Goal: Information Seeking & Learning: Learn about a topic

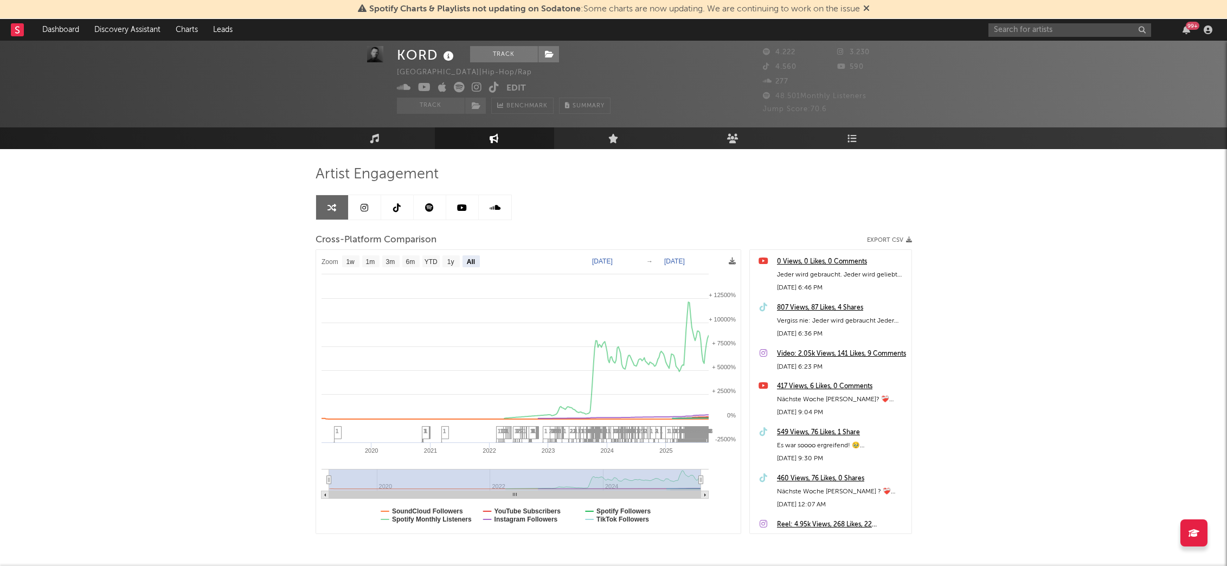
select select "All"
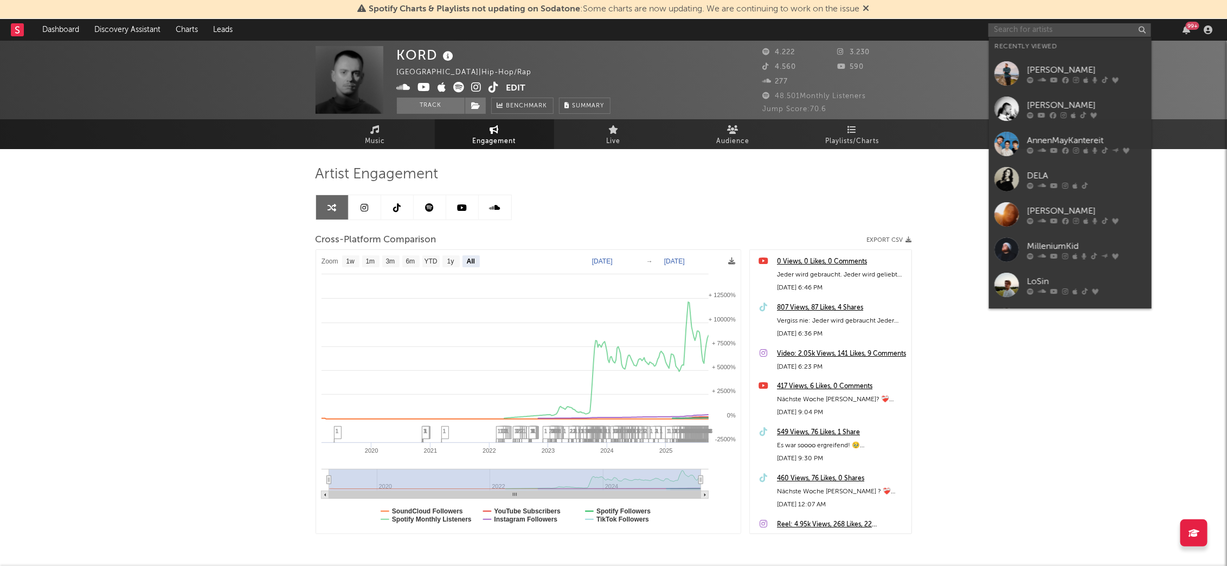
click at [1035, 27] on input "text" at bounding box center [1069, 30] width 163 height 14
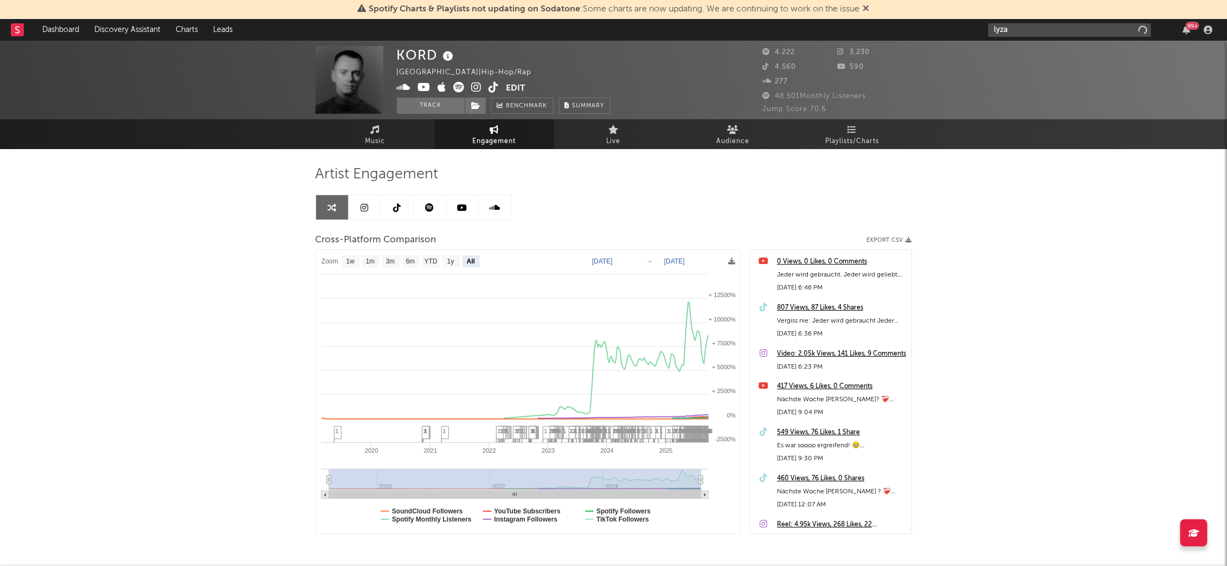
type input "lyza"
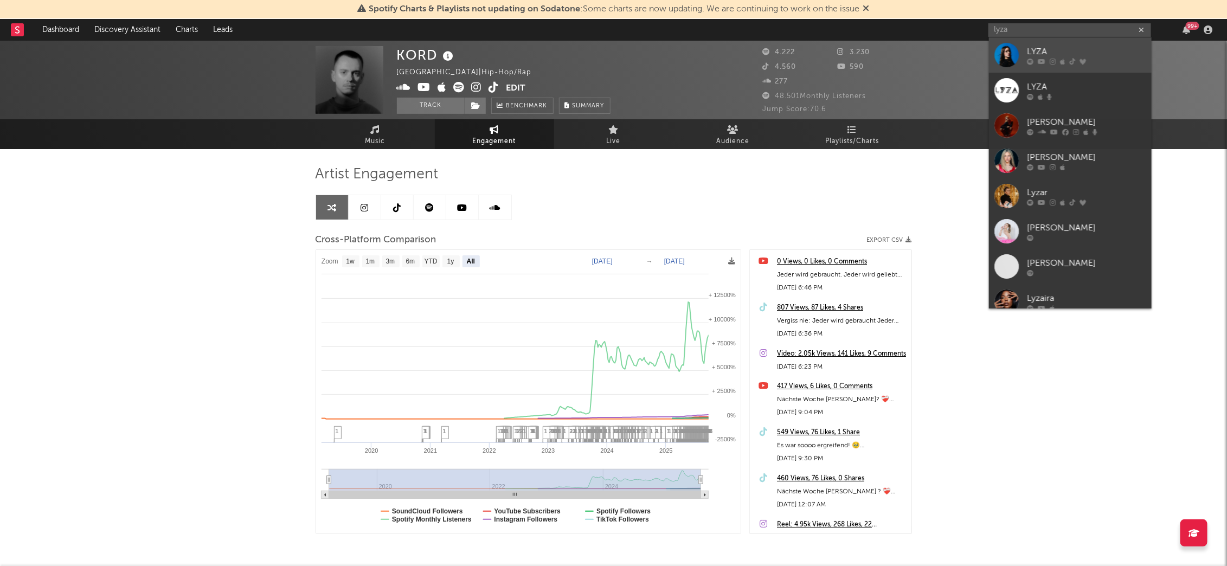
click at [1041, 54] on div "LYZA" at bounding box center [1086, 51] width 119 height 13
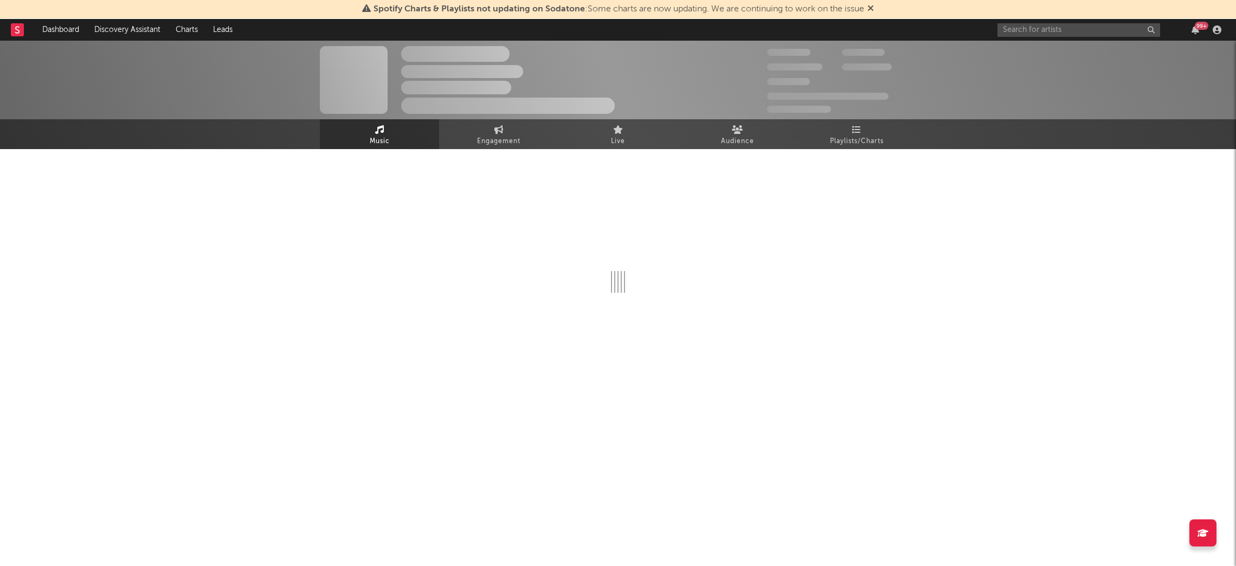
select select "6m"
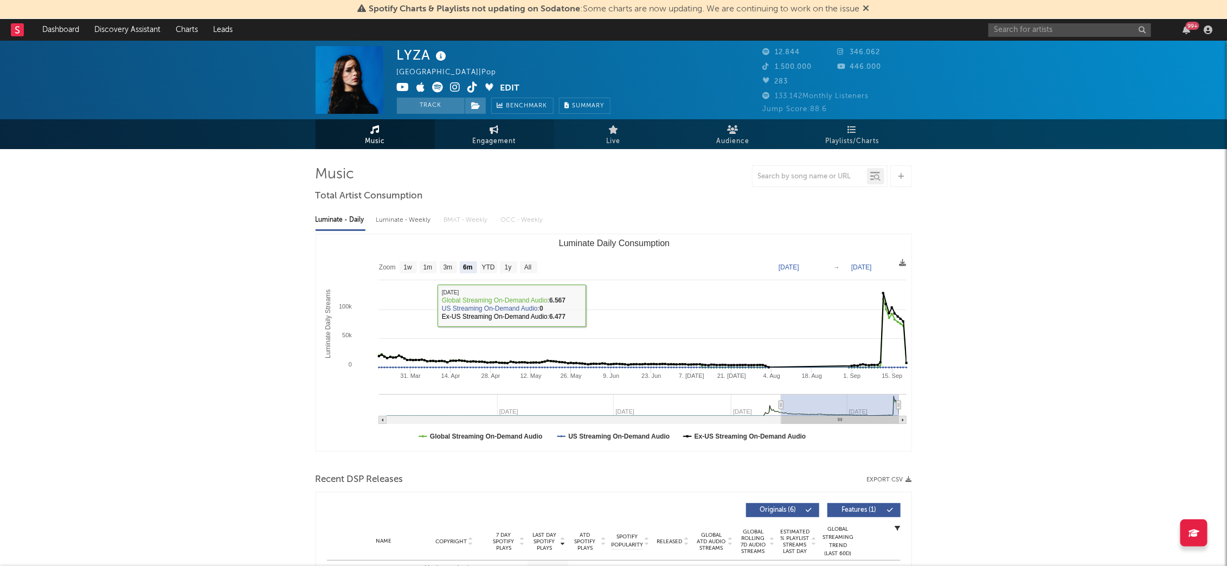
click at [488, 135] on span "Engagement" at bounding box center [494, 141] width 43 height 13
select select "1w"
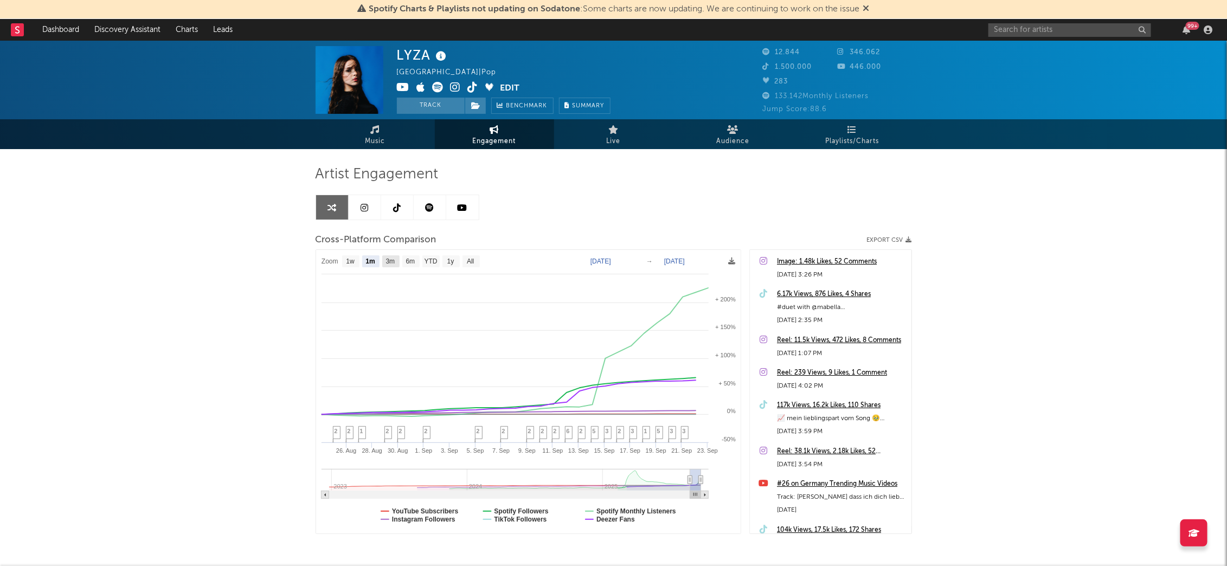
click at [393, 260] on text "3m" at bounding box center [389, 262] width 9 height 8
select select "3m"
type input "[DATE]"
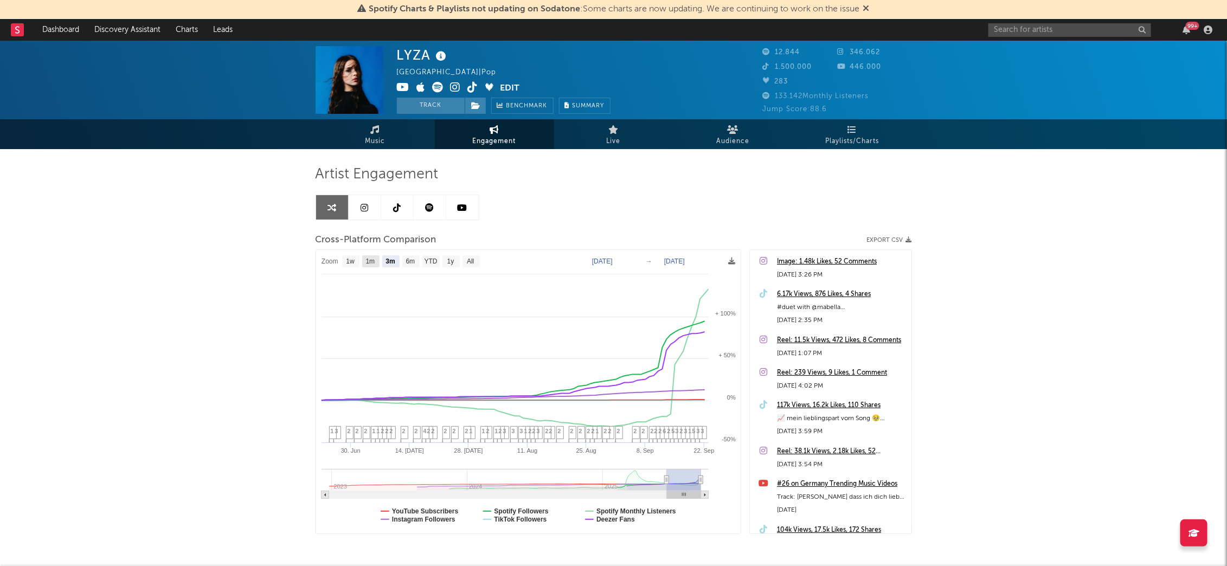
click at [367, 260] on text "1m" at bounding box center [369, 262] width 9 height 8
select select "1m"
type input "[DATE]"
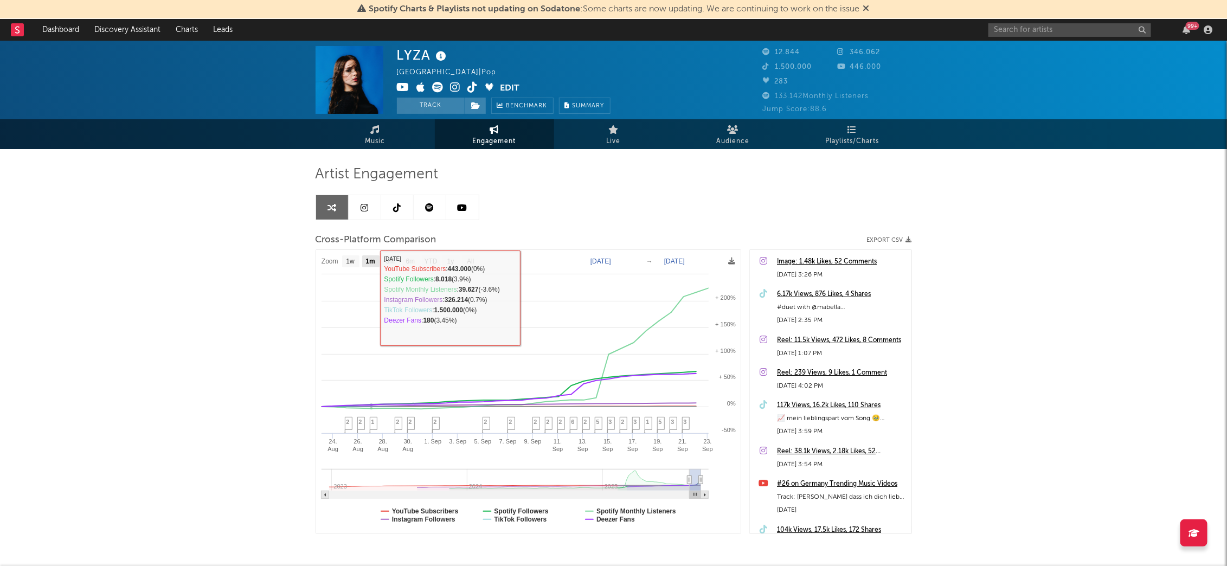
click at [368, 258] on text "1m" at bounding box center [369, 262] width 9 height 8
select select "1m"
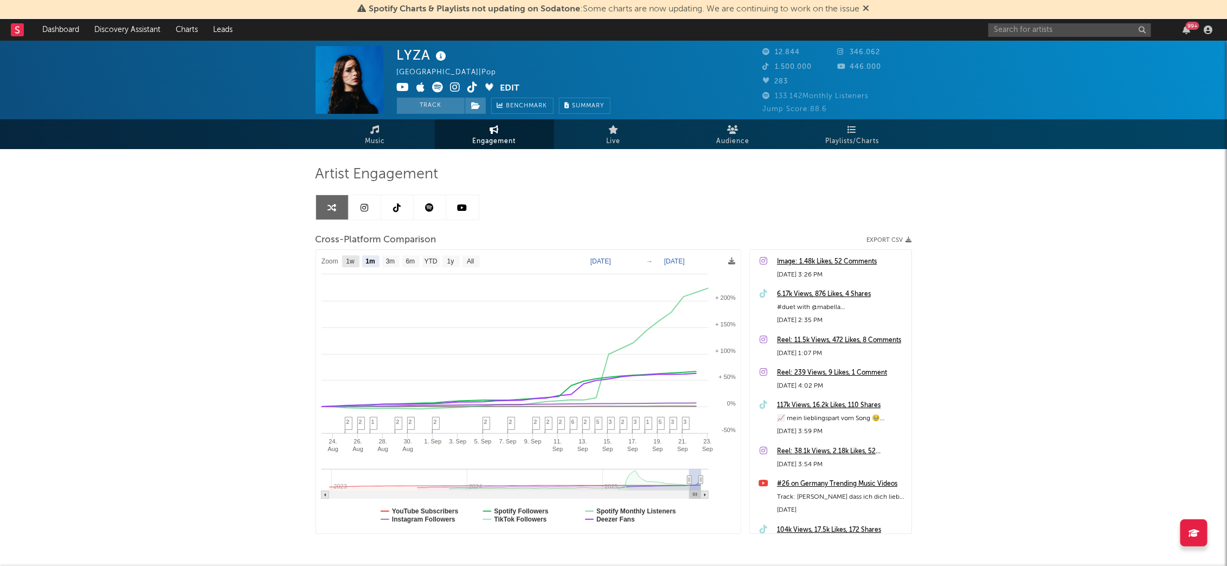
click at [346, 261] on text "1w" at bounding box center [350, 262] width 9 height 8
select select "1w"
type input "[DATE]"
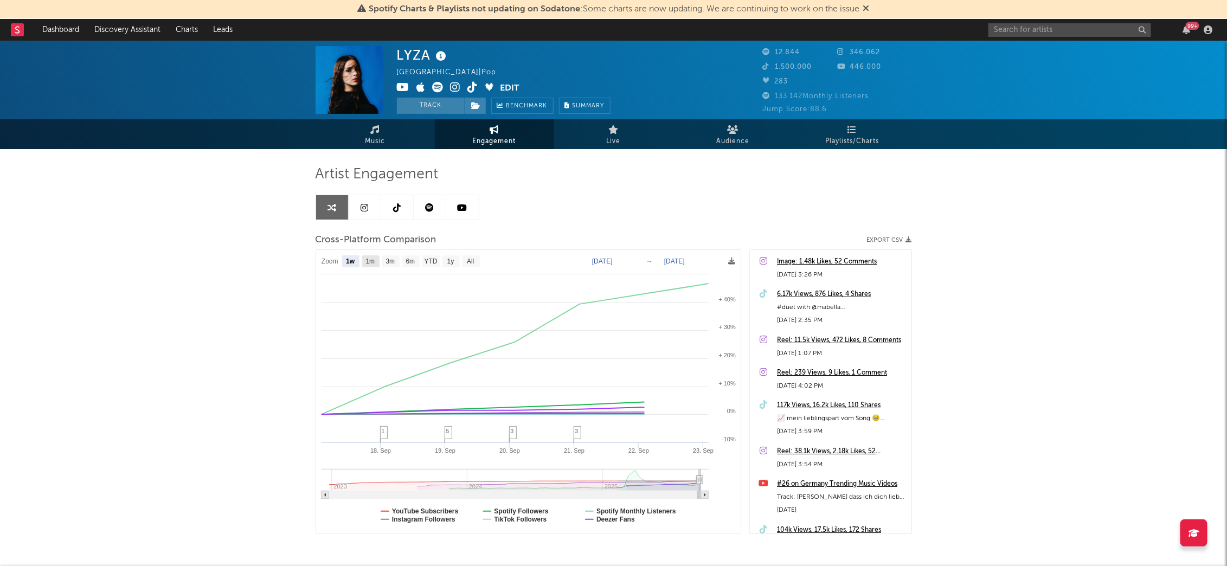
click at [369, 262] on text "1m" at bounding box center [369, 262] width 9 height 8
select select "1m"
type input "[DATE]"
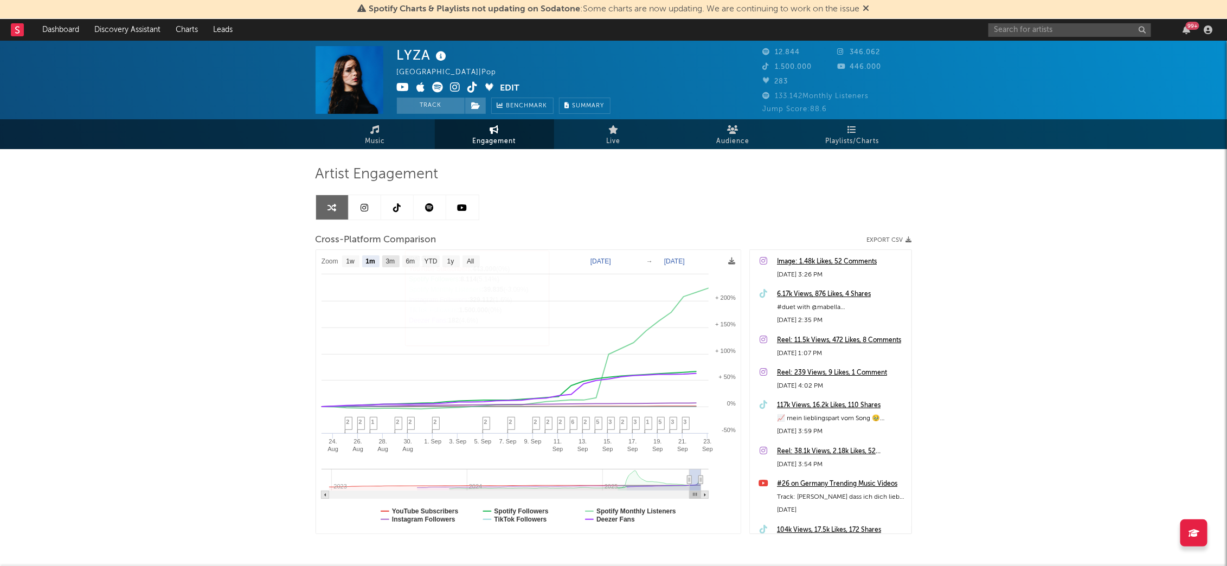
click at [388, 259] on text "3m" at bounding box center [389, 262] width 9 height 8
select select "3m"
type input "[DATE]"
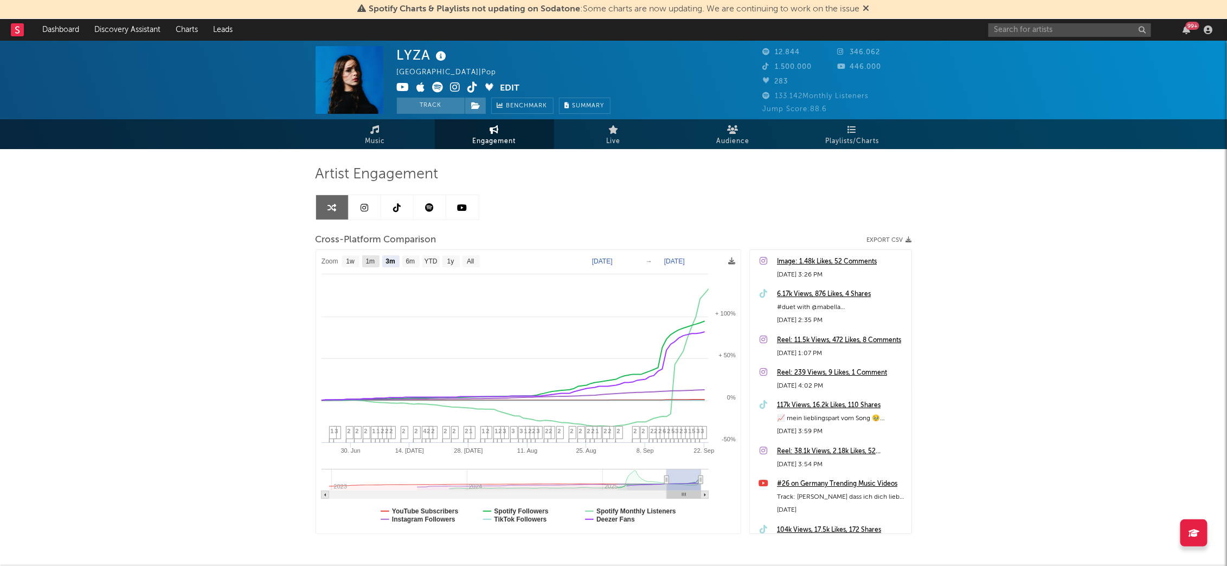
click at [373, 259] on text "1m" at bounding box center [369, 262] width 9 height 8
select select "1m"
type input "[DATE]"
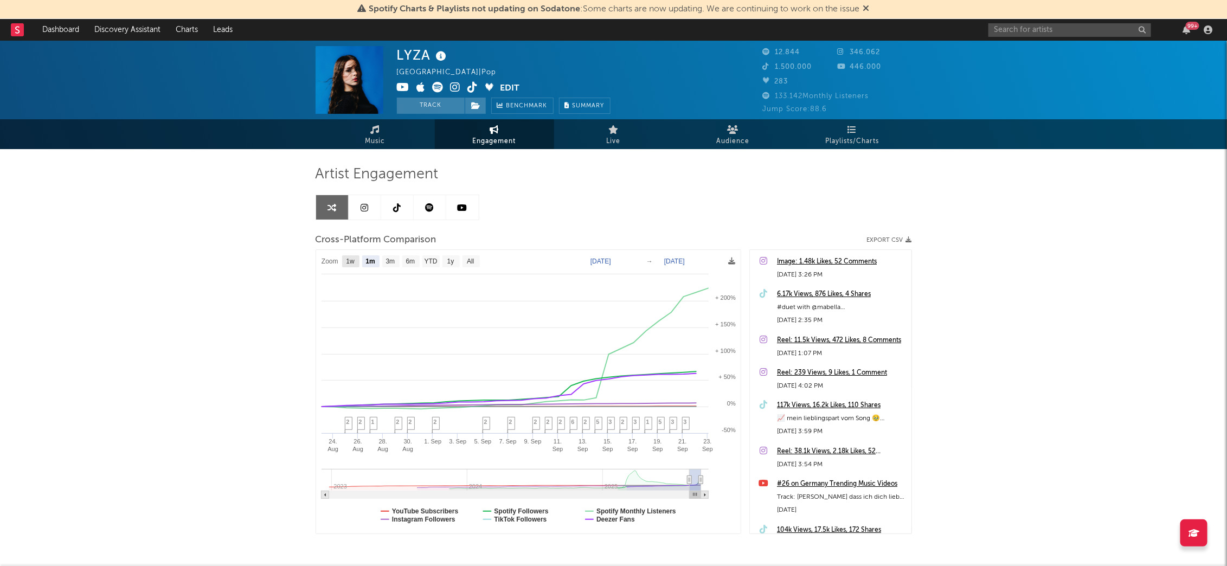
click at [355, 262] on rect at bounding box center [350, 261] width 17 height 12
select select "1w"
type input "[DATE]"
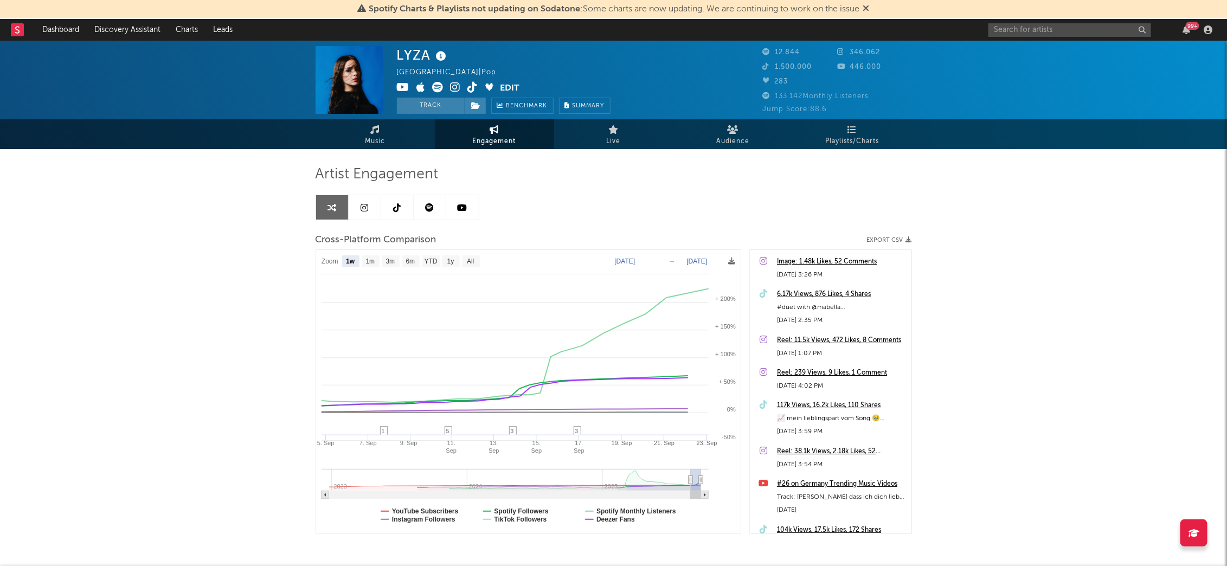
select select "1w"
